Goal: Information Seeking & Learning: Learn about a topic

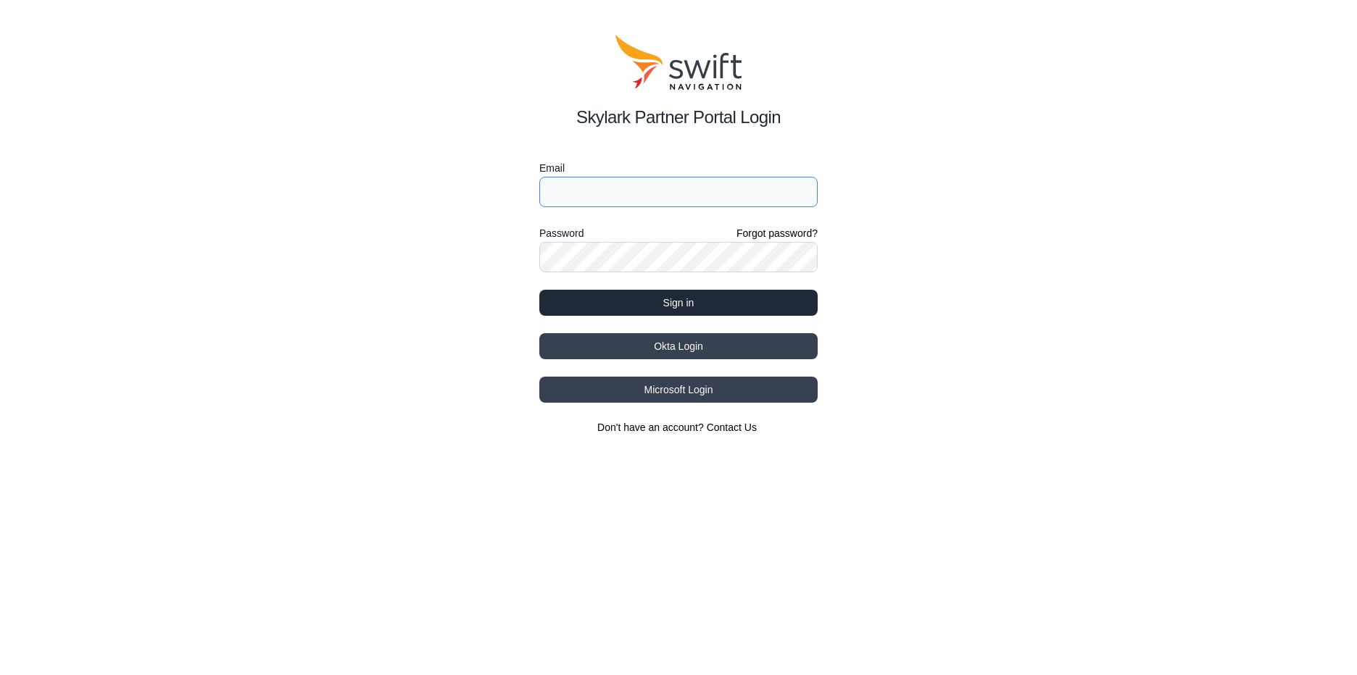
type input "[EMAIL_ADDRESS][DOMAIN_NAME]"
click at [675, 299] on button "Sign in" at bounding box center [678, 303] width 278 height 26
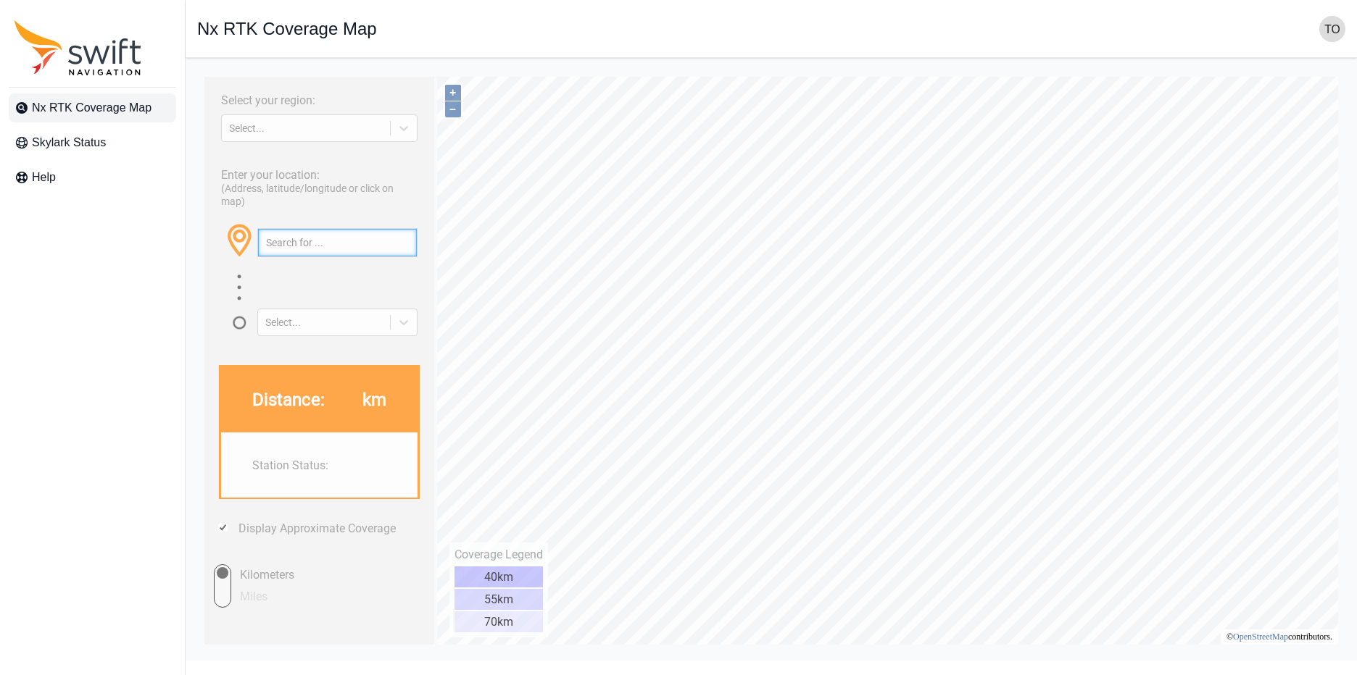
click at [325, 257] on input "text" at bounding box center [337, 243] width 159 height 28
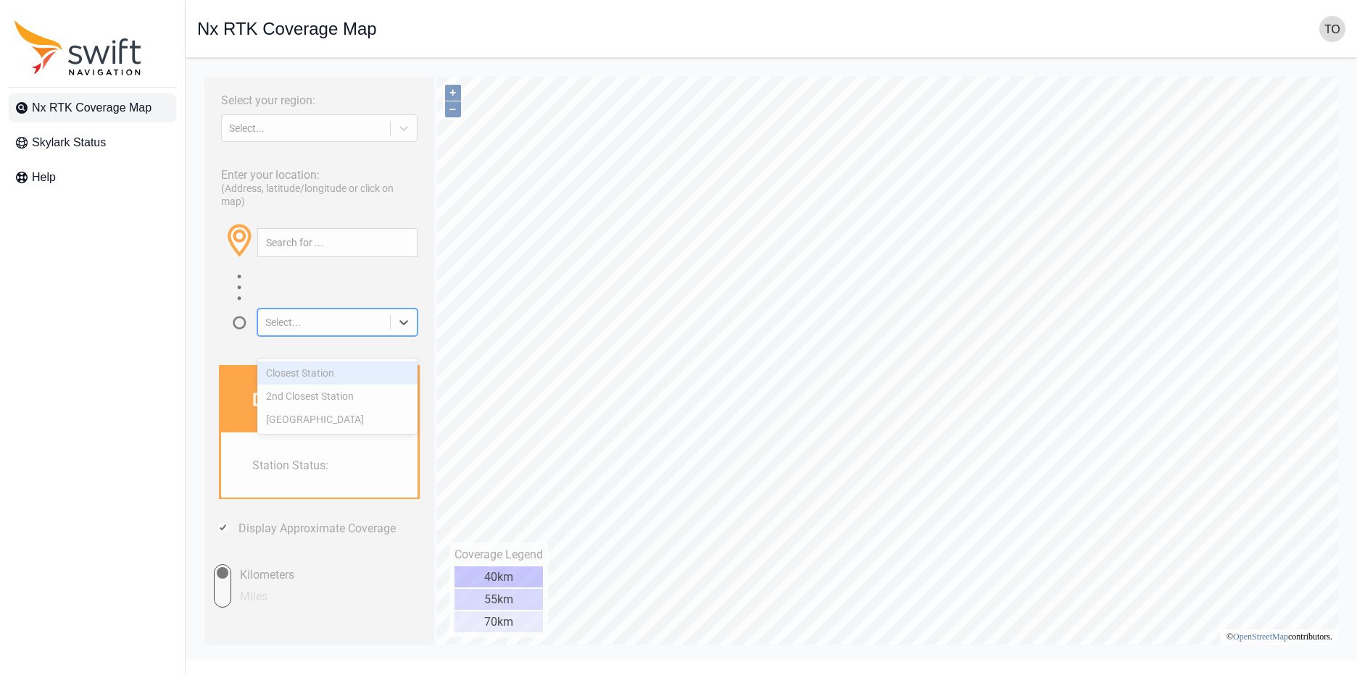
click at [396, 330] on icon at bounding box center [403, 322] width 14 height 14
click at [400, 134] on icon at bounding box center [403, 128] width 14 height 14
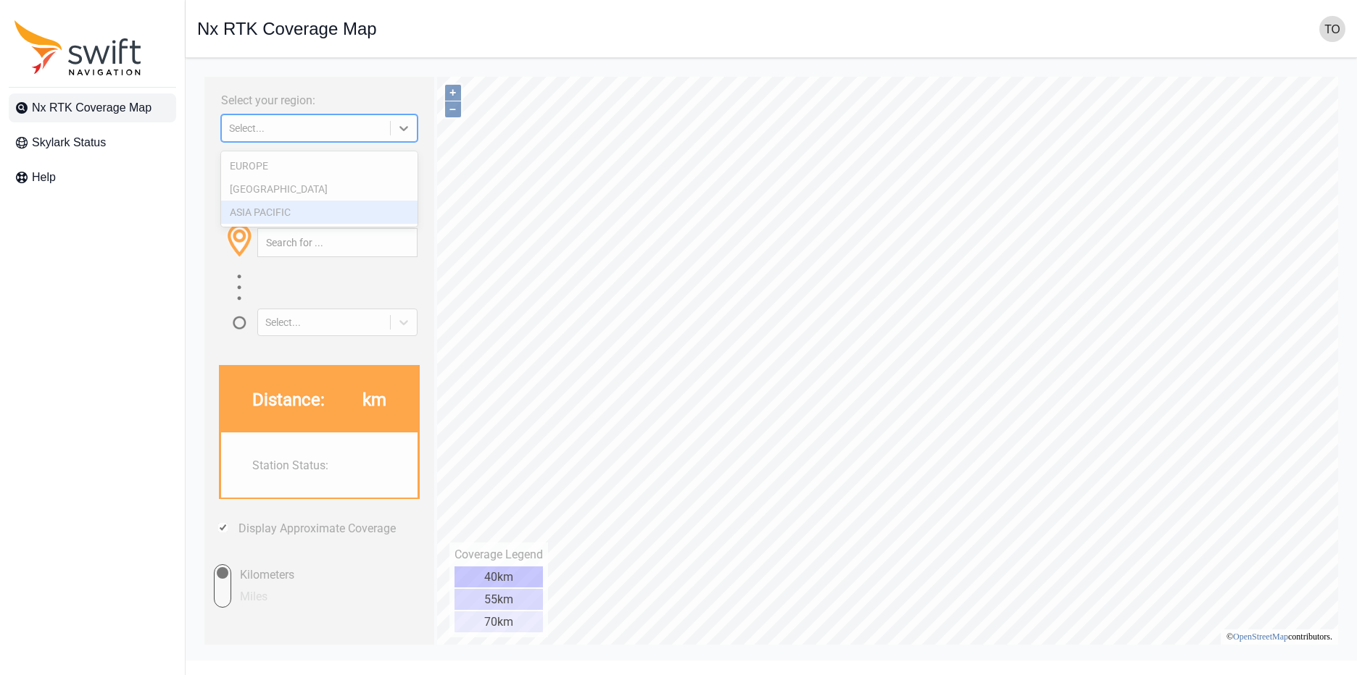
click at [360, 210] on div "ASIA PACIFIC" at bounding box center [319, 212] width 196 height 23
type input "36.333°, 138.613°"
